Goal: Transaction & Acquisition: Purchase product/service

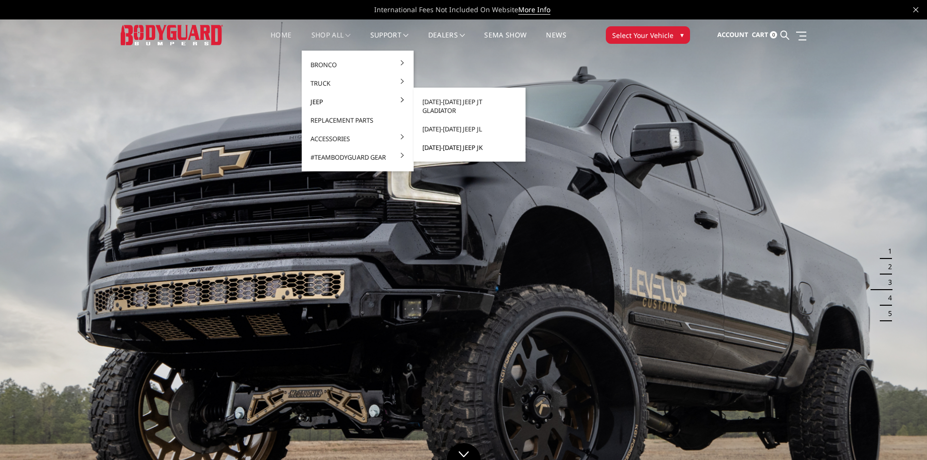
click at [442, 138] on link "[DATE]-[DATE] Jeep JK" at bounding box center [469, 147] width 104 height 18
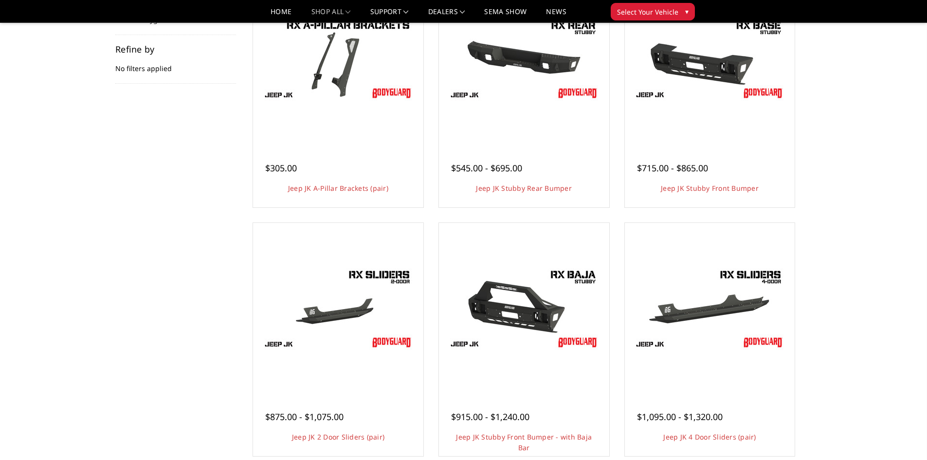
scroll to position [97, 0]
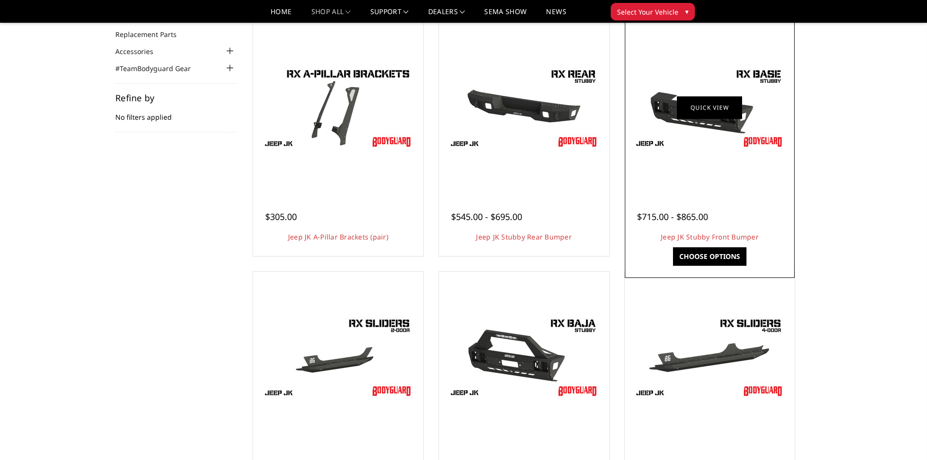
click at [729, 113] on link "Quick view" at bounding box center [709, 107] width 65 height 23
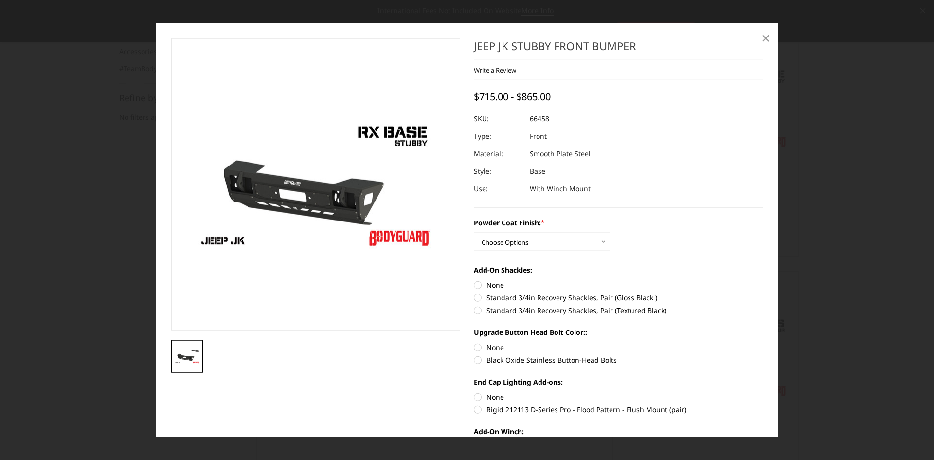
click at [762, 36] on span "×" at bounding box center [765, 37] width 9 height 21
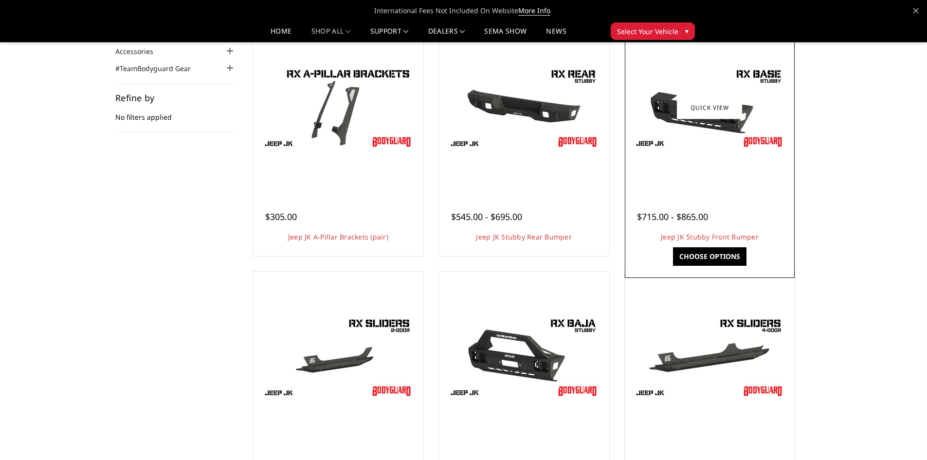
click at [688, 191] on div "$715.00 - $865.00 Jeep JK Stubby Front Bumper Our Jeep RX Series bumper line of…" at bounding box center [709, 221] width 165 height 63
click at [761, 138] on img at bounding box center [709, 108] width 156 height 88
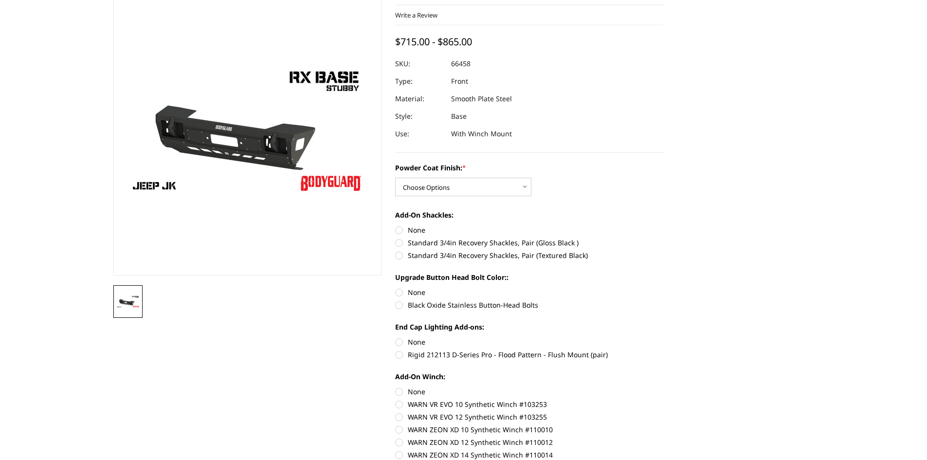
scroll to position [97, 0]
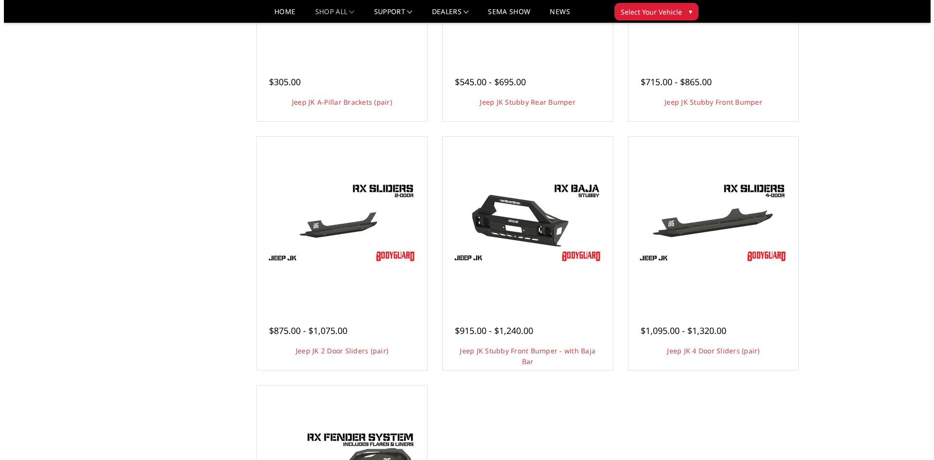
scroll to position [243, 0]
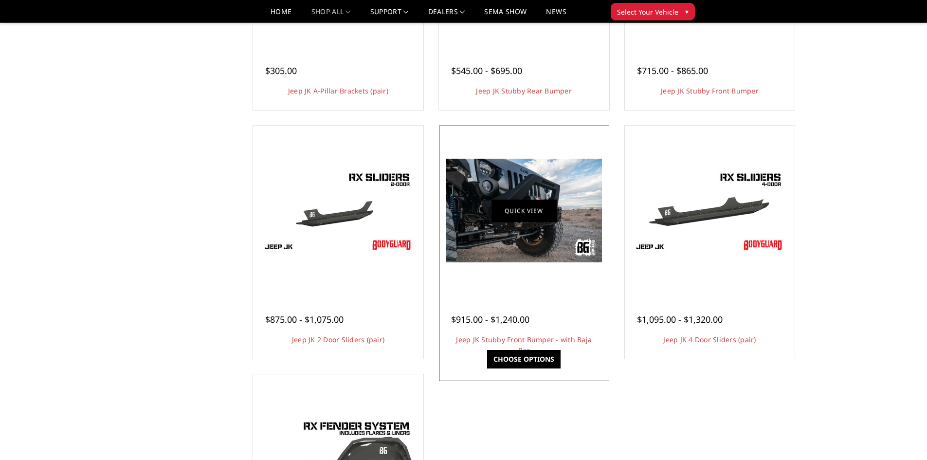
click at [524, 216] on link "Quick view" at bounding box center [523, 210] width 65 height 23
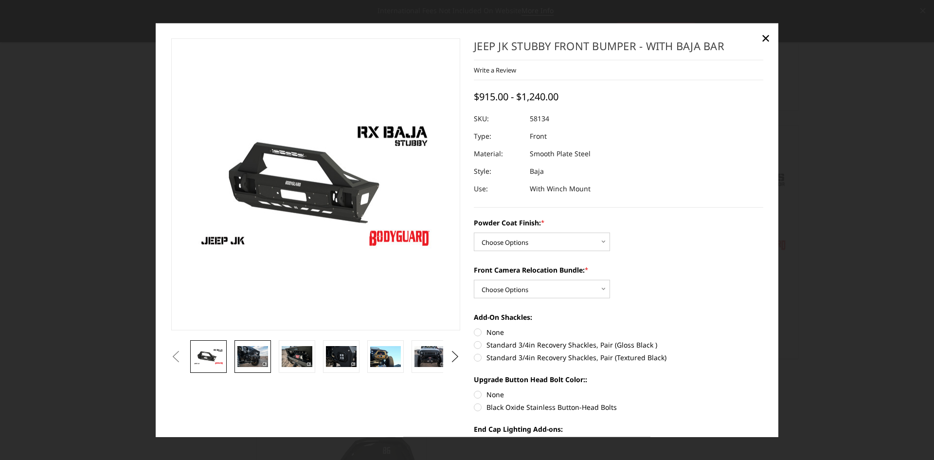
click at [247, 346] on img at bounding box center [252, 356] width 31 height 20
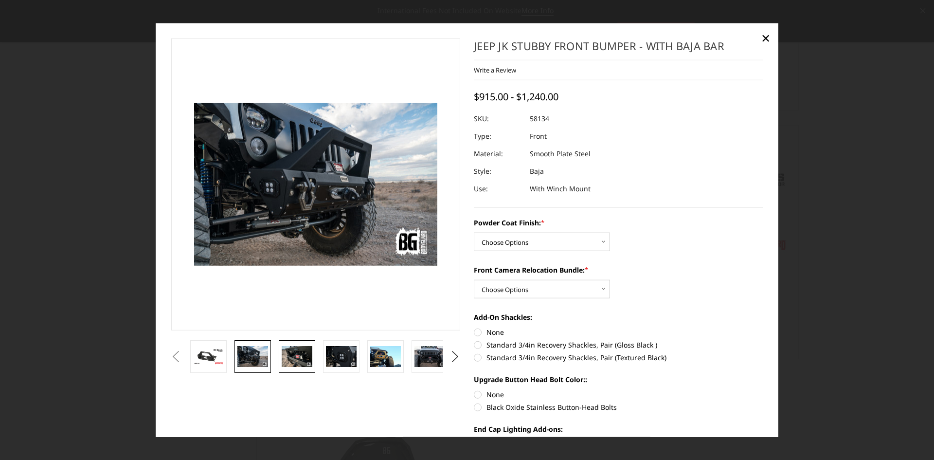
click at [293, 349] on img at bounding box center [297, 356] width 31 height 20
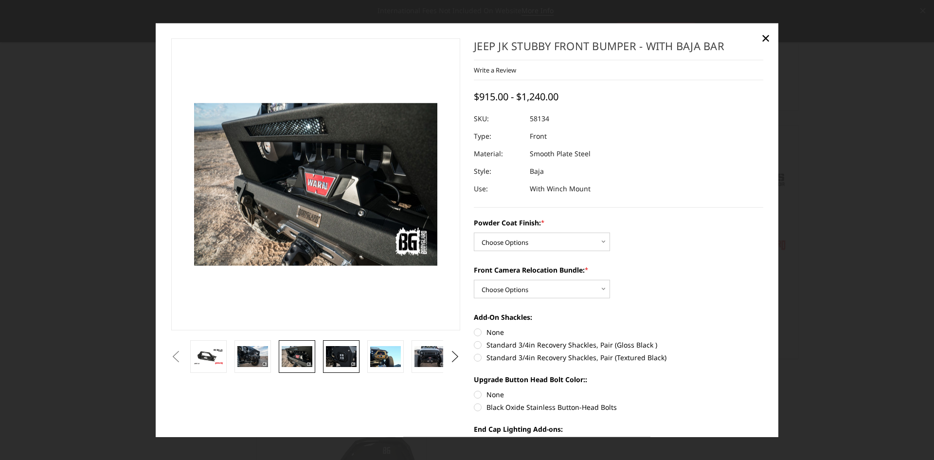
click at [334, 350] on img at bounding box center [341, 356] width 31 height 20
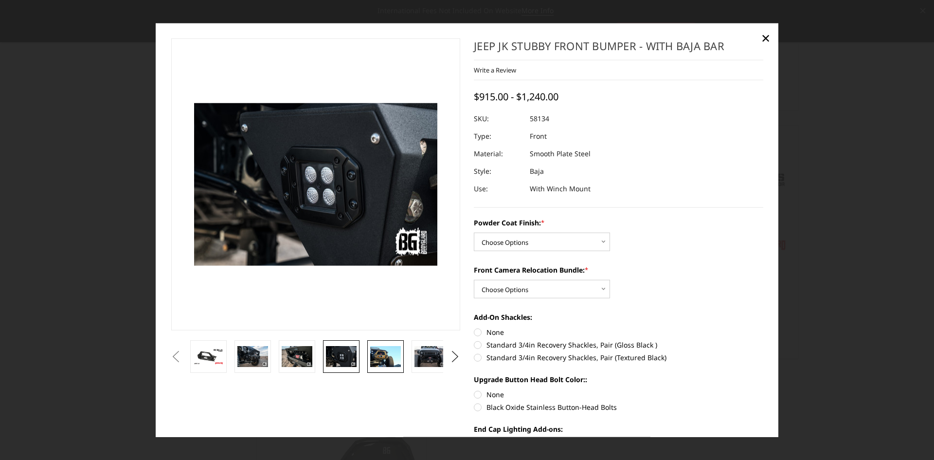
click at [382, 352] on img at bounding box center [385, 356] width 31 height 20
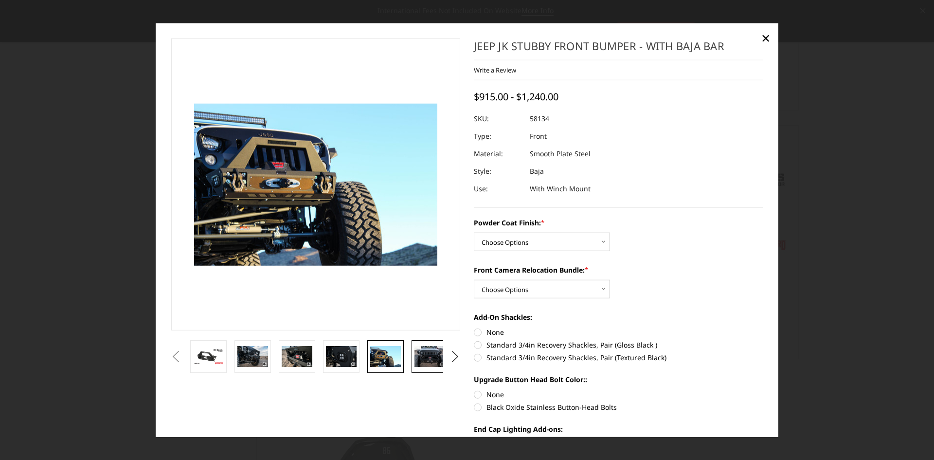
click at [431, 352] on img at bounding box center [429, 356] width 31 height 20
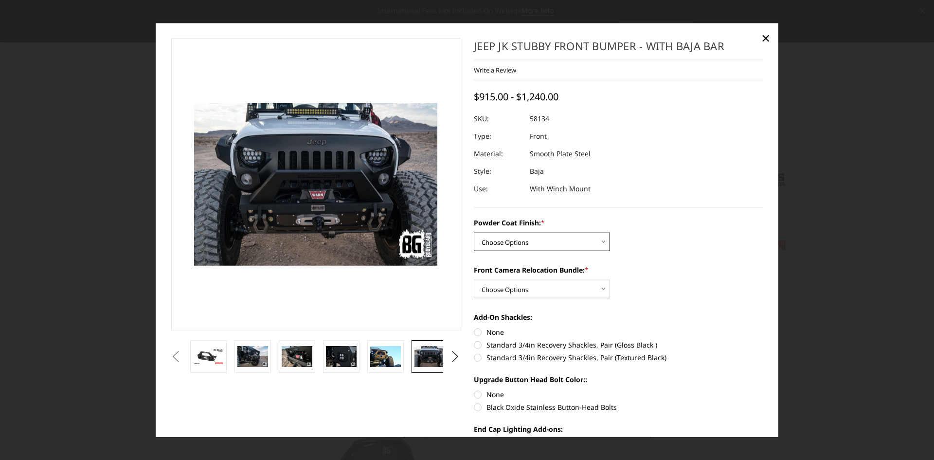
click at [545, 237] on select "Choose Options Bare Metal Textured Black Powder Coat" at bounding box center [542, 241] width 136 height 18
select select "4278"
click at [474, 232] on select "Choose Options Bare Metal Textured Black Powder Coat" at bounding box center [542, 241] width 136 height 18
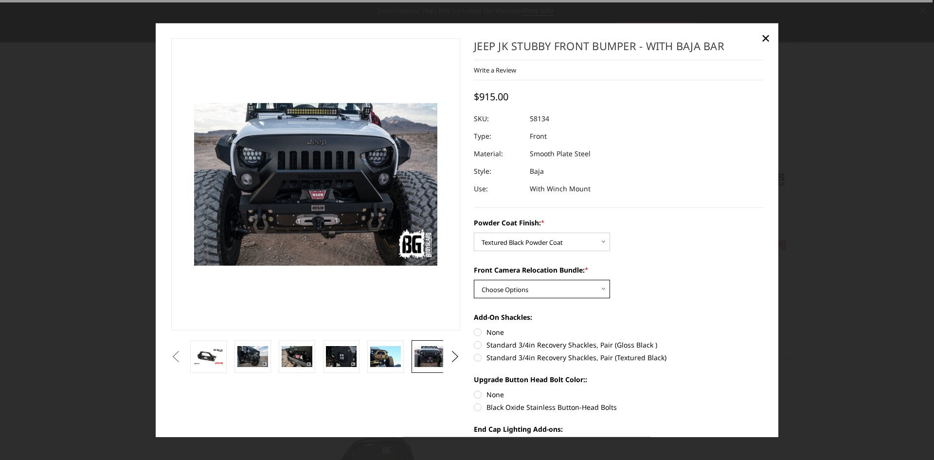
click at [568, 290] on select "Choose Options With Front Camera Relocation Bundle (Harness and Pod) Without Fr…" at bounding box center [542, 289] width 136 height 18
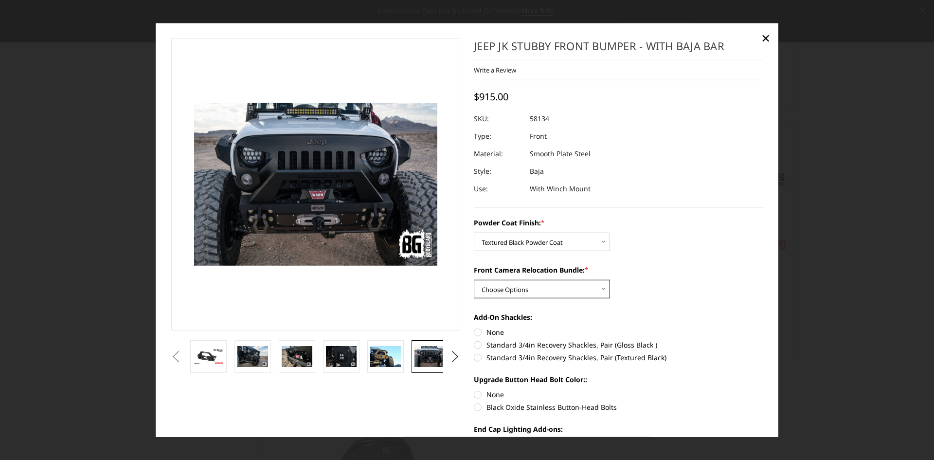
select select "4280"
click at [474, 280] on select "Choose Options With Front Camera Relocation Bundle (Harness and Pod) Without Fr…" at bounding box center [542, 289] width 136 height 18
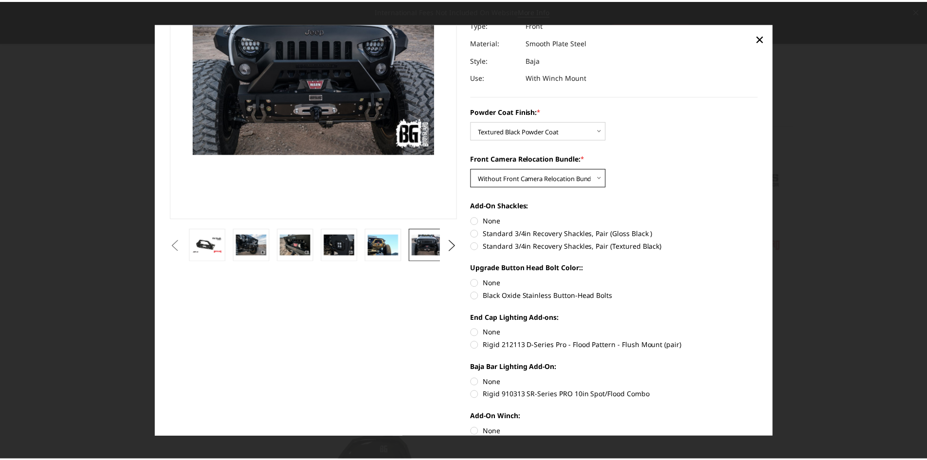
scroll to position [0, 0]
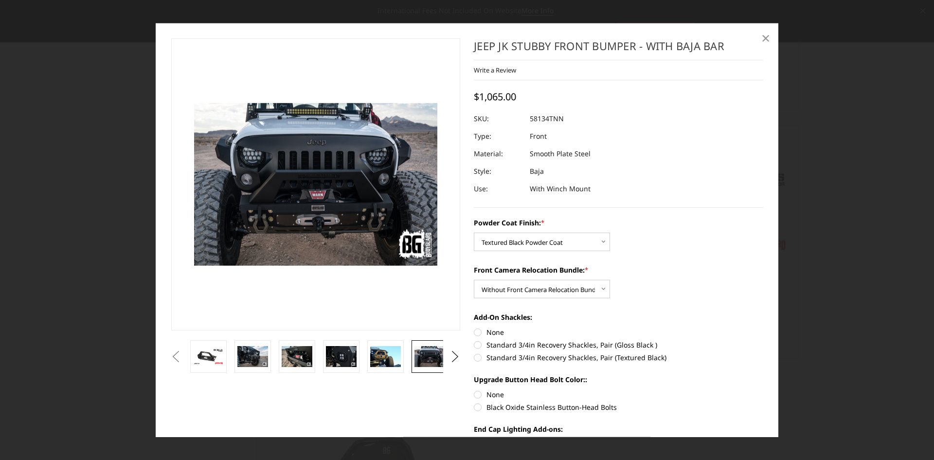
click at [764, 41] on span "×" at bounding box center [765, 37] width 9 height 21
